Goal: Task Accomplishment & Management: Use online tool/utility

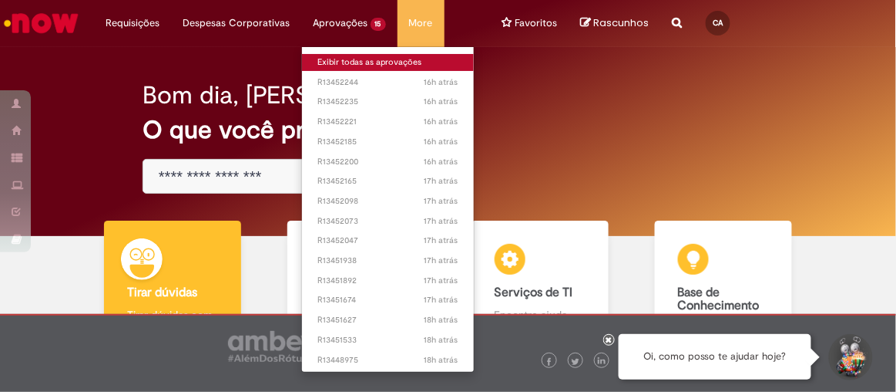
click at [345, 64] on link "Exibir todas as aprovações" at bounding box center [388, 62] width 172 height 17
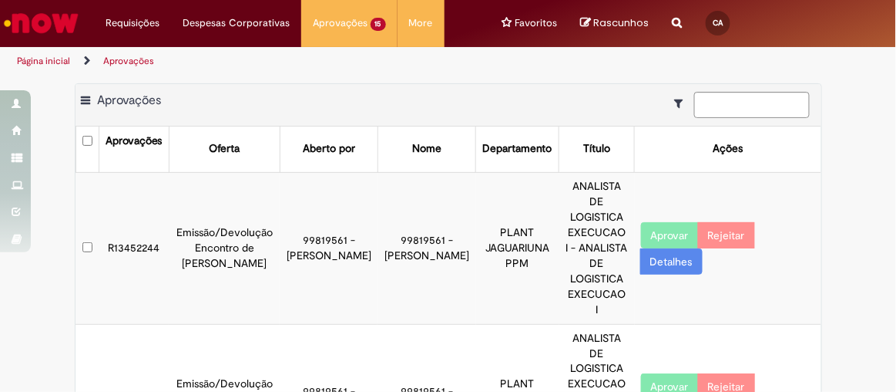
click at [657, 222] on button "Aprovar" at bounding box center [670, 235] width 58 height 26
click at [656, 373] on button "Aprovar" at bounding box center [670, 386] width 58 height 26
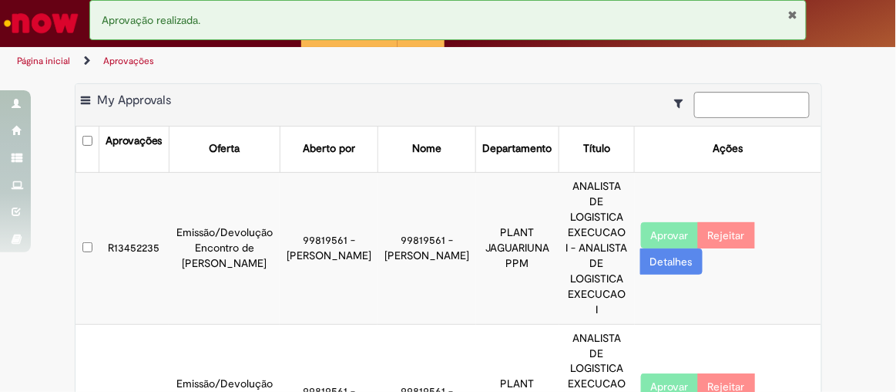
click at [653, 222] on button "Aprovar" at bounding box center [670, 235] width 58 height 26
click at [657, 373] on button "Aprovar" at bounding box center [670, 386] width 58 height 26
click at [654, 222] on button "Aprovar" at bounding box center [670, 235] width 58 height 26
drag, startPoint x: 657, startPoint y: 337, endPoint x: 655, endPoint y: 291, distance: 46.3
click at [657, 373] on button "Aprovar" at bounding box center [670, 386] width 58 height 26
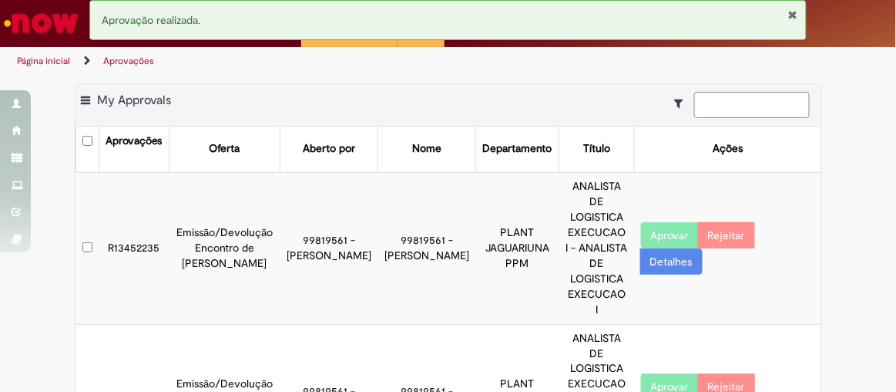
click at [660, 373] on button "Aprovar" at bounding box center [670, 386] width 58 height 26
click at [661, 222] on button "Aprovar" at bounding box center [670, 235] width 58 height 26
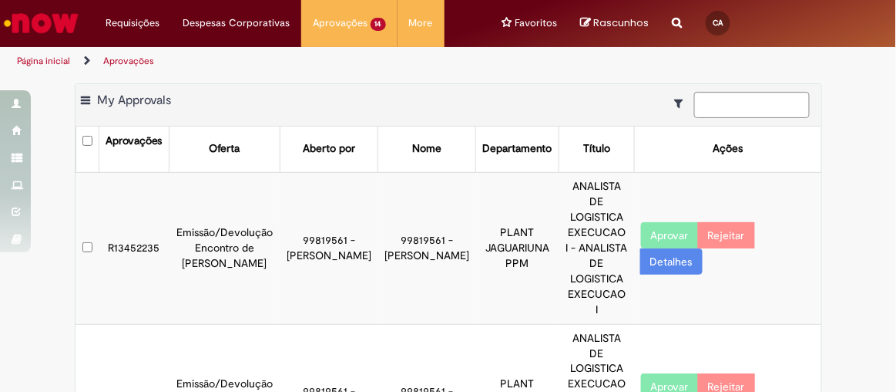
drag, startPoint x: 661, startPoint y: 325, endPoint x: 661, endPoint y: 229, distance: 96.3
click at [661, 373] on button "Aprovar" at bounding box center [670, 386] width 58 height 26
click at [657, 255] on td "Aprovar Rejeitar Detalhes" at bounding box center [728, 248] width 187 height 152
click at [661, 224] on button "Aprovar" at bounding box center [670, 235] width 58 height 26
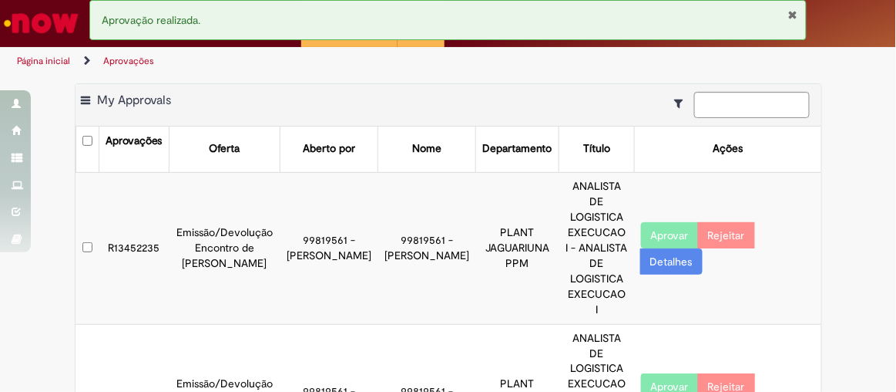
click at [653, 373] on button "Aprovar" at bounding box center [670, 386] width 58 height 26
click at [652, 226] on button "Aprovar" at bounding box center [670, 235] width 58 height 26
click at [661, 373] on button "Aprovar" at bounding box center [670, 386] width 58 height 26
click at [662, 222] on button "Aprovar" at bounding box center [670, 235] width 58 height 26
click at [665, 373] on button "Aprovar" at bounding box center [670, 386] width 58 height 26
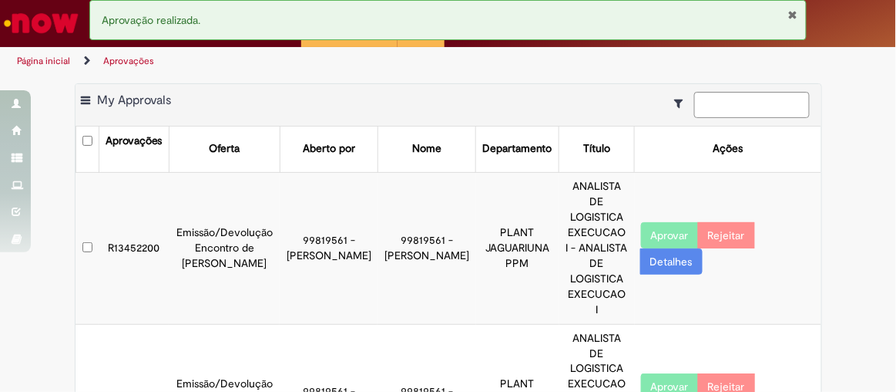
click at [673, 210] on td "Aprovar Rejeitar Detalhes" at bounding box center [728, 248] width 187 height 152
click at [667, 223] on button "Aprovar" at bounding box center [670, 235] width 58 height 26
click at [664, 222] on button "Aprovar" at bounding box center [670, 235] width 58 height 26
click at [666, 373] on button "Aprovar" at bounding box center [670, 386] width 58 height 26
click at [664, 222] on button "Aprovar" at bounding box center [670, 235] width 58 height 26
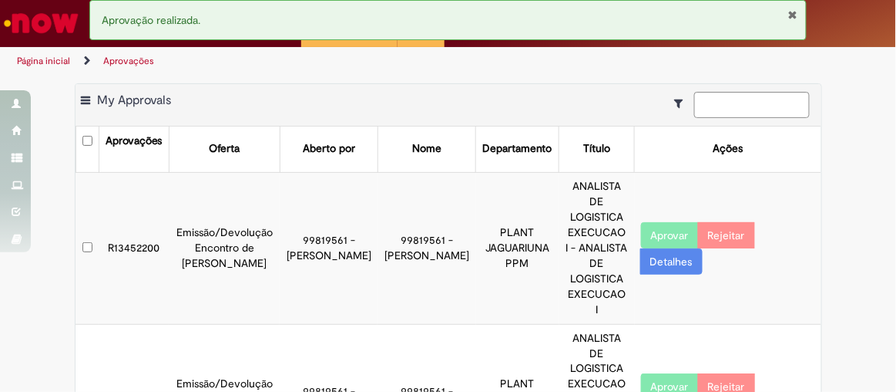
drag, startPoint x: 654, startPoint y: 329, endPoint x: 647, endPoint y: 229, distance: 100.4
click at [654, 373] on button "Aprovar" at bounding box center [670, 386] width 58 height 26
click at [657, 222] on button "Aprovar" at bounding box center [670, 235] width 58 height 26
click at [647, 227] on button "Aprovar" at bounding box center [670, 235] width 58 height 26
click at [661, 373] on button "Aprovar" at bounding box center [670, 386] width 58 height 26
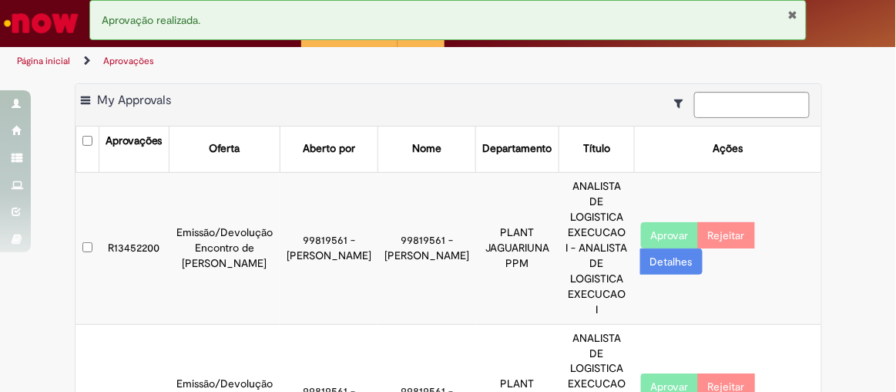
click at [664, 222] on button "Aprovar" at bounding box center [670, 235] width 58 height 26
click at [657, 226] on button "Aprovar" at bounding box center [670, 235] width 58 height 26
click at [655, 373] on button "Aprovar" at bounding box center [670, 386] width 58 height 26
click at [659, 223] on button "Aprovar" at bounding box center [670, 235] width 58 height 26
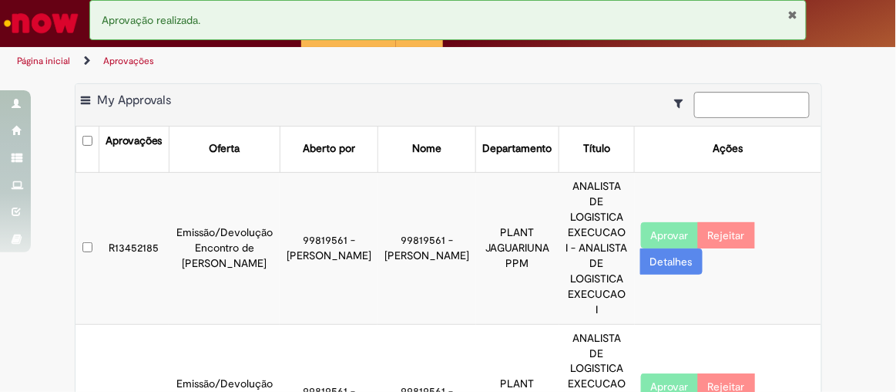
drag, startPoint x: 653, startPoint y: 330, endPoint x: 661, endPoint y: 257, distance: 72.9
click at [653, 373] on button "Aprovar" at bounding box center [670, 386] width 58 height 26
click at [664, 222] on button "Aprovar" at bounding box center [670, 235] width 58 height 26
drag, startPoint x: 663, startPoint y: 339, endPoint x: 661, endPoint y: 326, distance: 13.2
click at [662, 373] on button "Aprovar" at bounding box center [670, 386] width 58 height 26
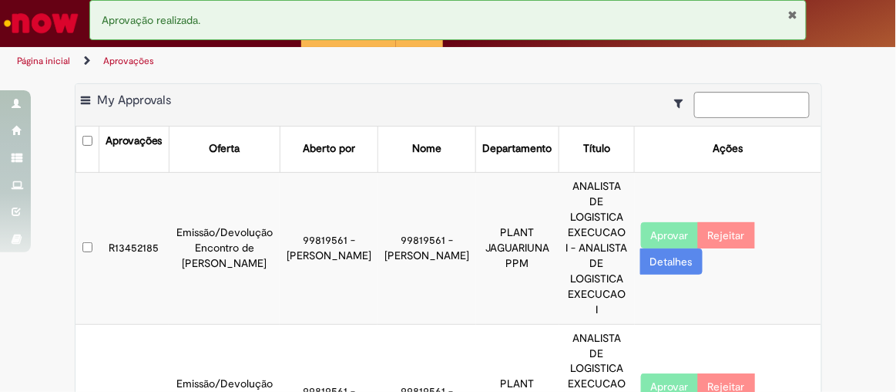
click at [651, 222] on button "Aprovar" at bounding box center [670, 235] width 58 height 26
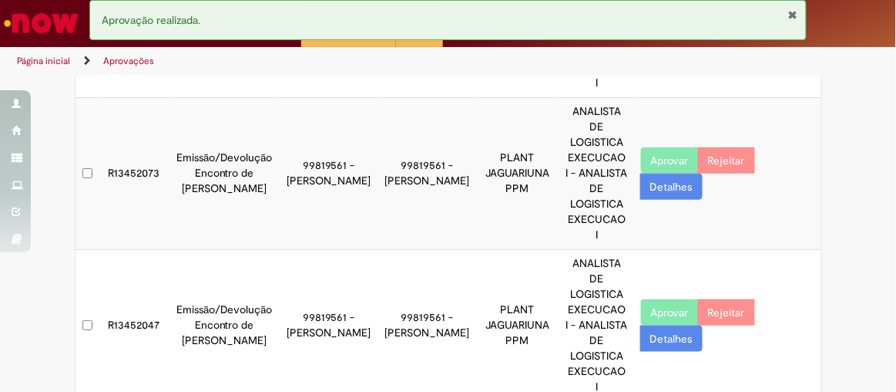
scroll to position [405, 0]
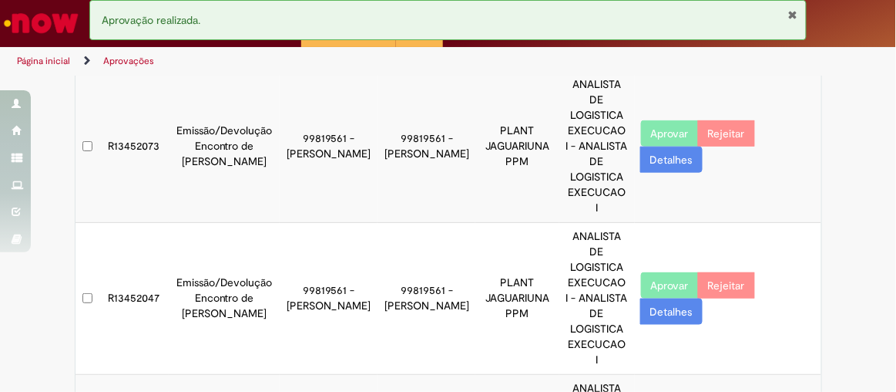
click at [668, 272] on button "Aprovar" at bounding box center [670, 285] width 58 height 26
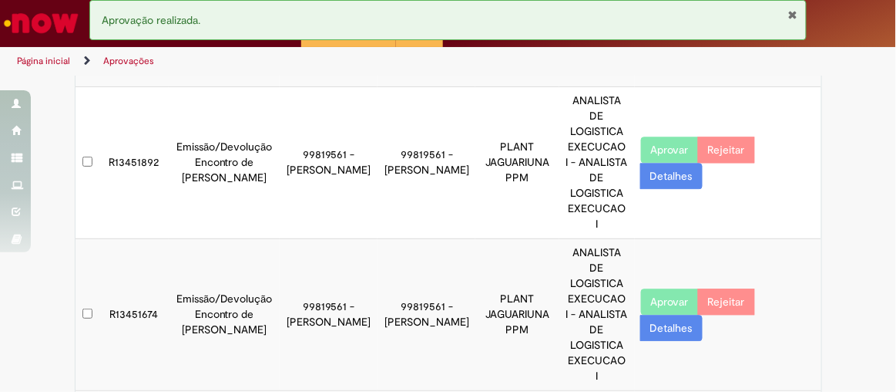
scroll to position [832, 0]
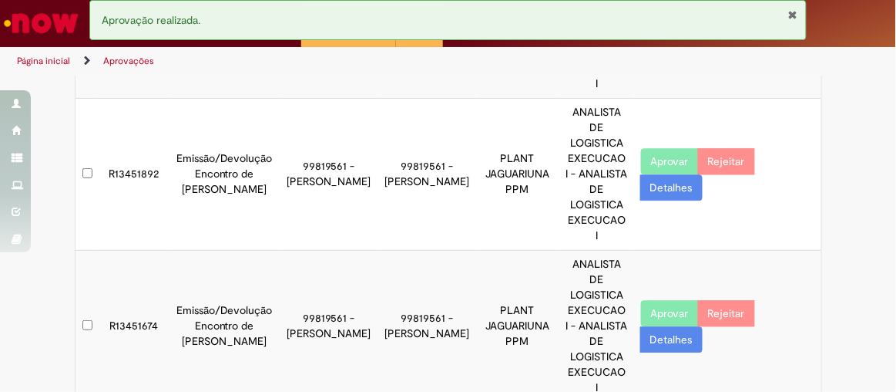
drag, startPoint x: 667, startPoint y: 230, endPoint x: 648, endPoint y: 151, distance: 80.8
drag, startPoint x: 677, startPoint y: 338, endPoint x: 573, endPoint y: 154, distance: 210.5
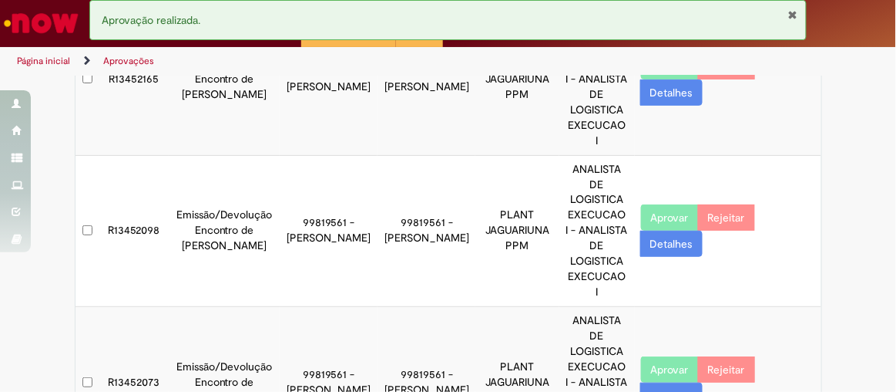
scroll to position [0, 0]
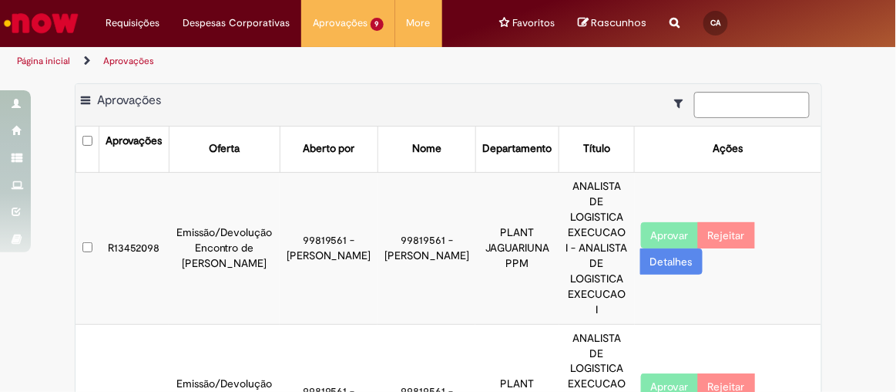
click at [653, 222] on button "Aprovar" at bounding box center [670, 235] width 58 height 26
click at [663, 373] on button "Aprovar" at bounding box center [670, 386] width 58 height 26
drag, startPoint x: 885, startPoint y: 116, endPoint x: 896, endPoint y: 161, distance: 46.2
click at [896, 176] on section "Aprovações Exportar como PDF Exportar como Excel Exportar como CSV Aprovações A…" at bounding box center [448, 234] width 896 height 316
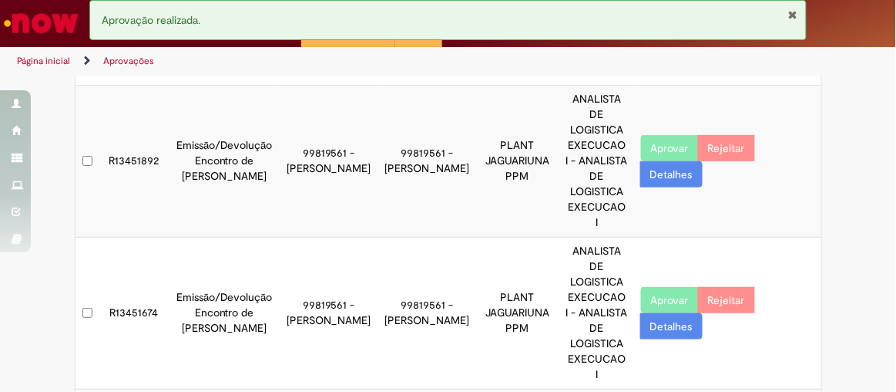
scroll to position [417, 0]
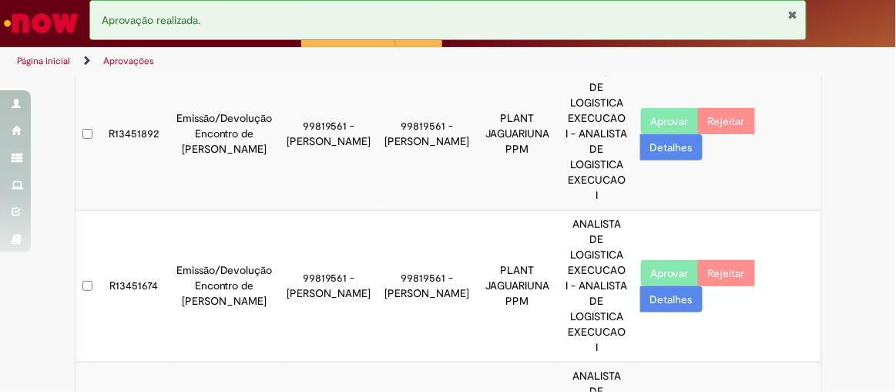
click at [666, 260] on button "Aprovar" at bounding box center [670, 273] width 58 height 26
drag, startPoint x: 659, startPoint y: 329, endPoint x: 768, endPoint y: 293, distance: 115.3
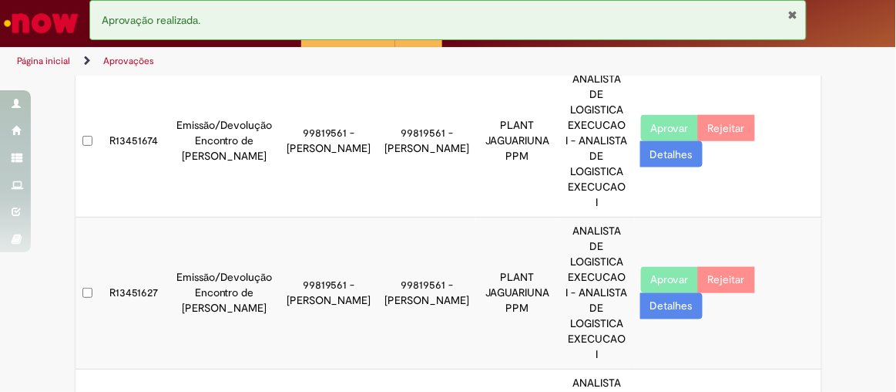
scroll to position [565, 0]
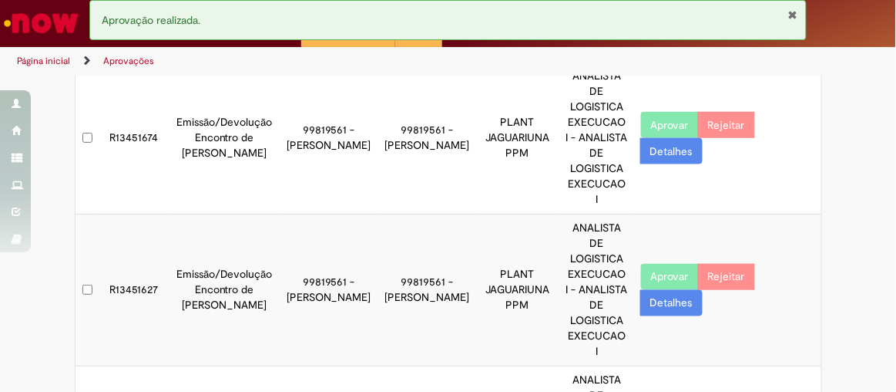
click at [661, 264] on button "Aprovar" at bounding box center [670, 277] width 58 height 26
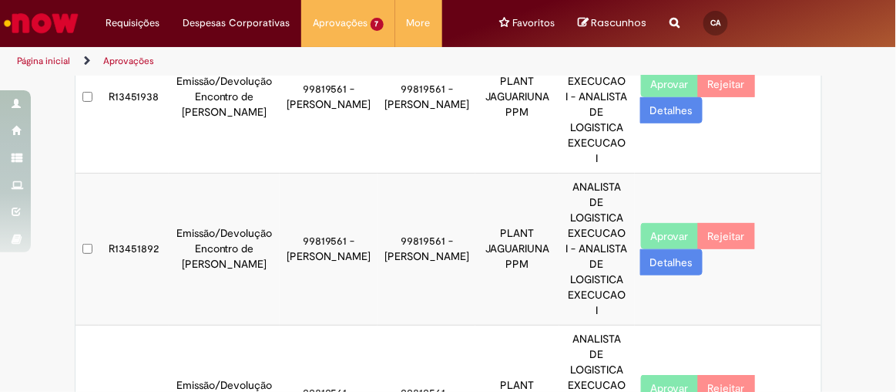
scroll to position [0, 0]
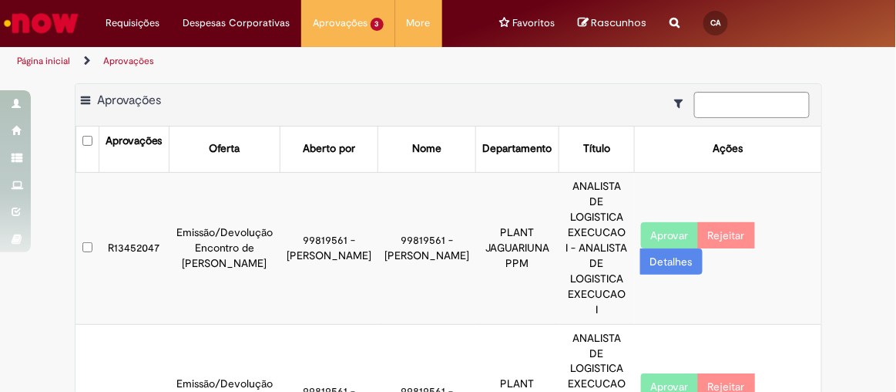
click at [652, 226] on button "Aprovar" at bounding box center [670, 235] width 58 height 26
click at [662, 373] on button "Aprovar" at bounding box center [670, 386] width 58 height 26
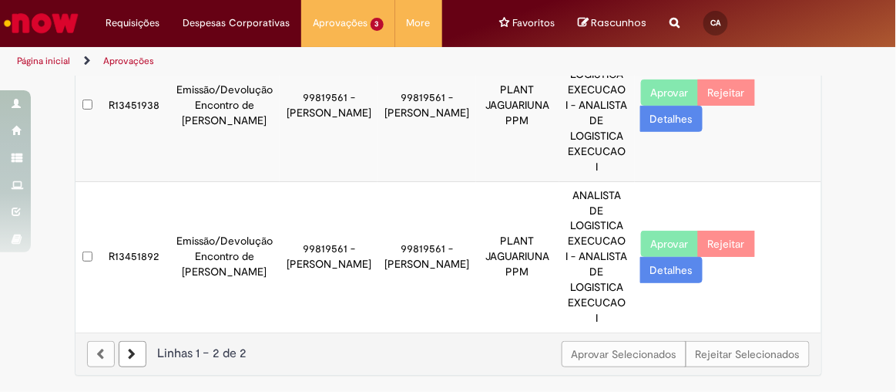
scroll to position [46, 0]
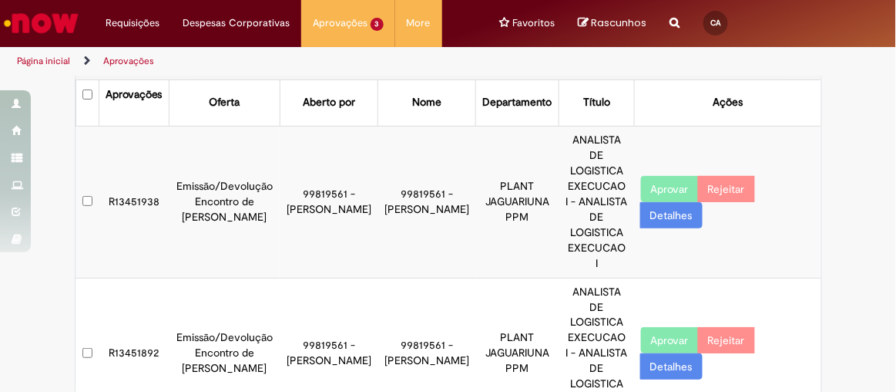
click at [654, 327] on button "Aprovar" at bounding box center [670, 340] width 58 height 26
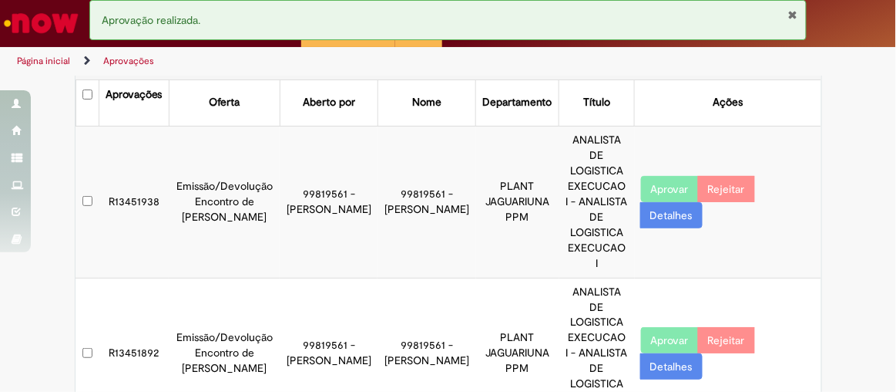
scroll to position [0, 0]
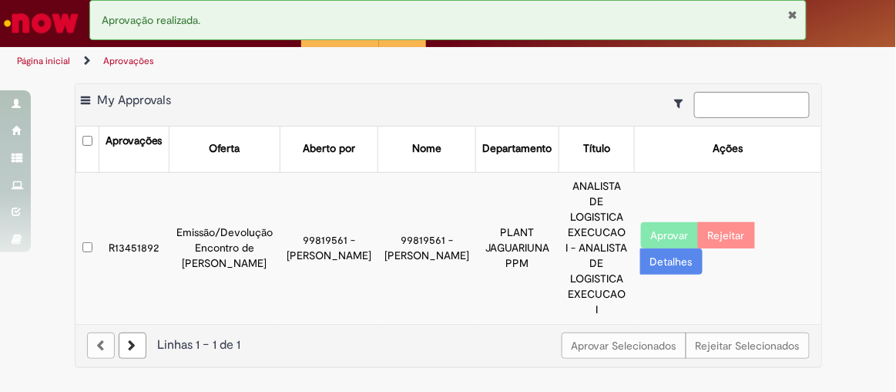
click at [657, 223] on button "Aprovar" at bounding box center [670, 235] width 58 height 26
